Goal: Task Accomplishment & Management: Use online tool/utility

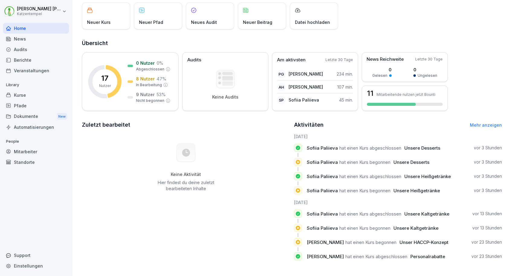
scroll to position [37, 0]
click at [146, 78] on p "8 Nutzer" at bounding box center [145, 79] width 19 height 6
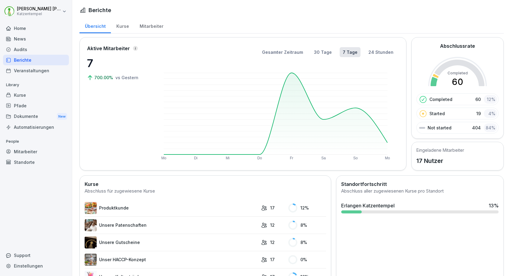
click at [145, 26] on div "Mitarbeiter" at bounding box center [151, 25] width 34 height 15
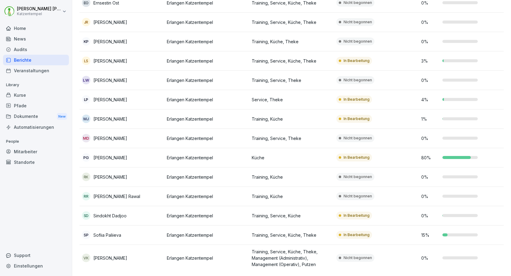
scroll to position [139, 0]
click at [213, 217] on p "Erlangen Katzentempel" at bounding box center [207, 216] width 80 height 6
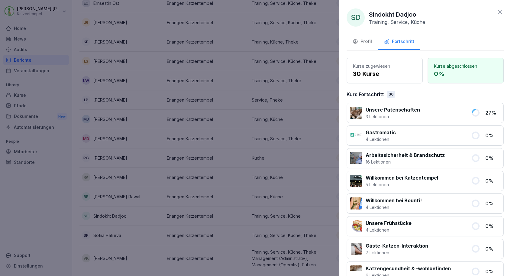
scroll to position [0, 0]
click at [365, 44] on div "Profil" at bounding box center [362, 41] width 19 height 7
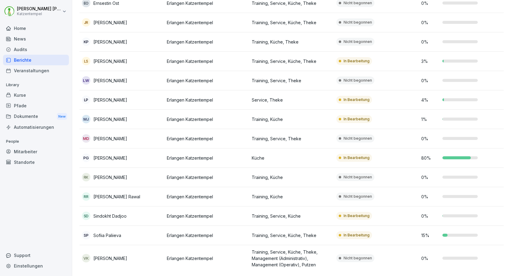
click at [42, 54] on div "Audits" at bounding box center [36, 49] width 66 height 11
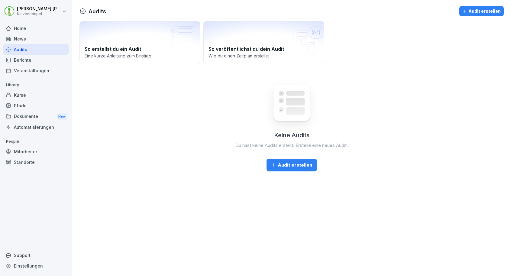
click at [41, 48] on div "Audits" at bounding box center [36, 49] width 66 height 11
click at [286, 164] on div "Audit erstellen" at bounding box center [291, 165] width 41 height 7
click at [44, 29] on div "Home" at bounding box center [36, 28] width 66 height 11
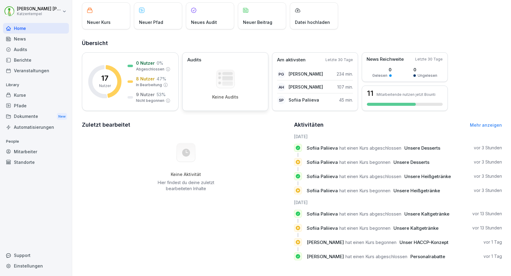
scroll to position [37, 0]
click at [327, 74] on div "PG [PERSON_NAME] 234 min." at bounding box center [315, 74] width 76 height 12
click at [312, 100] on p "Sofiia Paliieva" at bounding box center [304, 100] width 31 height 6
click at [377, 96] on p "Mitarbeitende nutzen jetzt Bounti" at bounding box center [406, 94] width 59 height 5
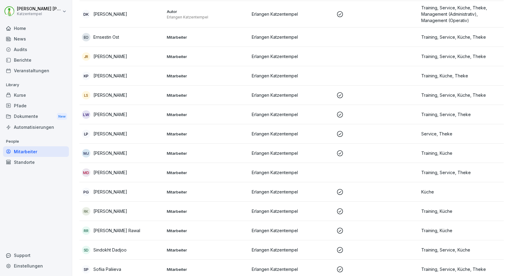
scroll to position [102, 0]
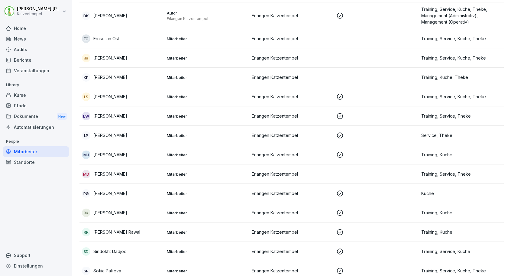
click at [31, 160] on div "Standorte" at bounding box center [36, 162] width 66 height 11
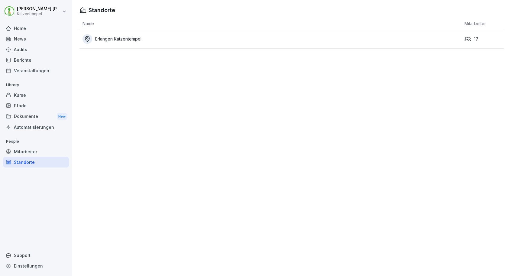
click at [34, 116] on div "Dokumente New" at bounding box center [36, 116] width 66 height 11
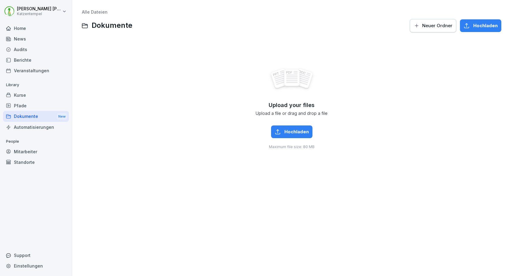
click at [38, 105] on div "Pfade" at bounding box center [36, 105] width 66 height 11
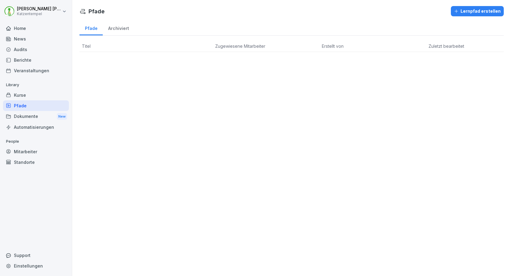
click at [42, 38] on div "News" at bounding box center [36, 39] width 66 height 11
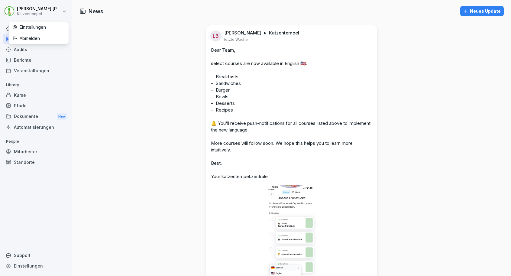
click at [52, 9] on html "[PERSON_NAME] Katzentempel Home News Audits Berichte Veranstaltungen Library Ku…" at bounding box center [255, 138] width 511 height 276
click at [46, 28] on div "Einstellungen" at bounding box center [39, 26] width 60 height 11
select select "**"
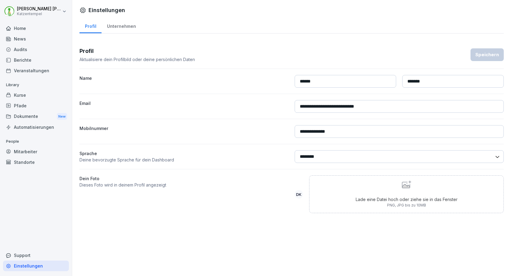
click at [42, 49] on div "Audits" at bounding box center [36, 49] width 66 height 11
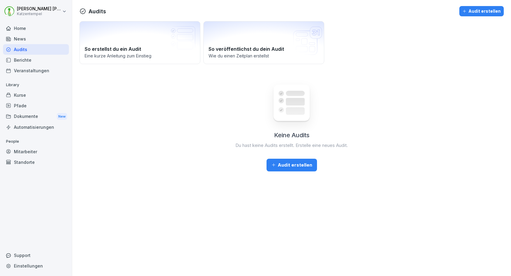
click at [287, 160] on button "Audit erstellen" at bounding box center [292, 165] width 50 height 13
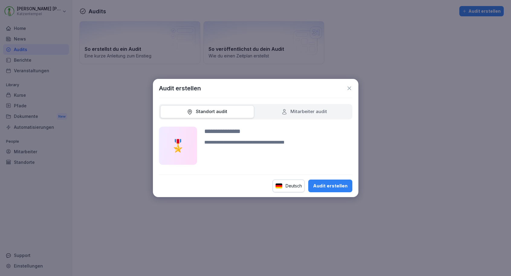
click at [301, 112] on div "Mitarbeiter audit" at bounding box center [304, 111] width 46 height 7
click at [348, 88] on icon at bounding box center [349, 88] width 6 height 6
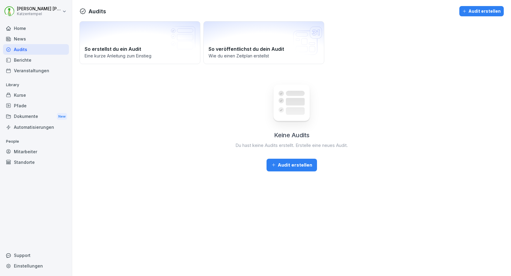
click at [26, 31] on div "Home" at bounding box center [36, 28] width 66 height 11
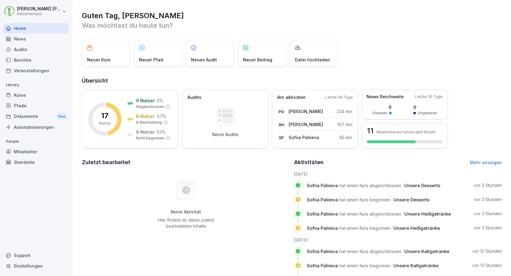
click at [34, 151] on div "Mitarbeiter" at bounding box center [36, 151] width 66 height 11
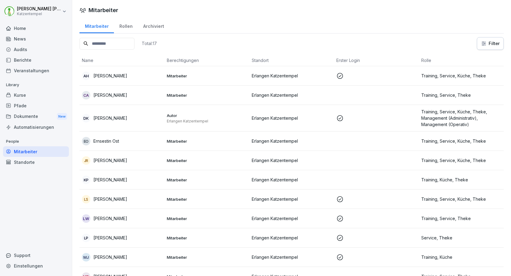
click at [130, 42] on input at bounding box center [106, 44] width 55 height 12
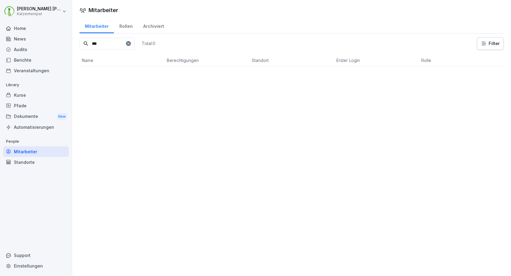
type input "***"
